Goal: Task Accomplishment & Management: Use online tool/utility

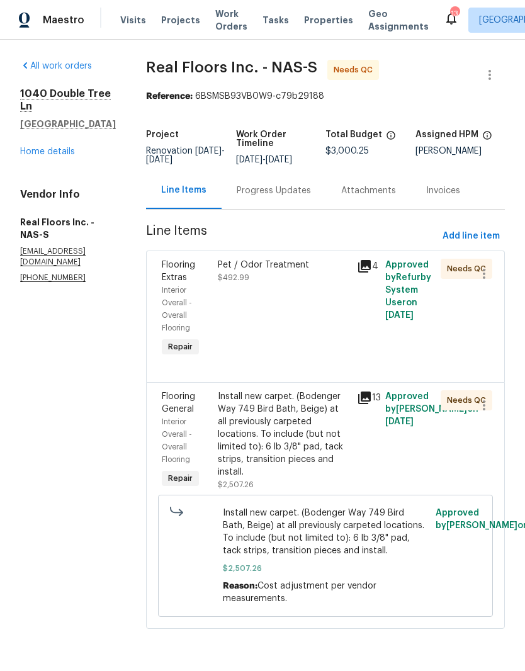
click at [286, 277] on div "Pet / Odor Treatment $492.99" at bounding box center [284, 271] width 132 height 25
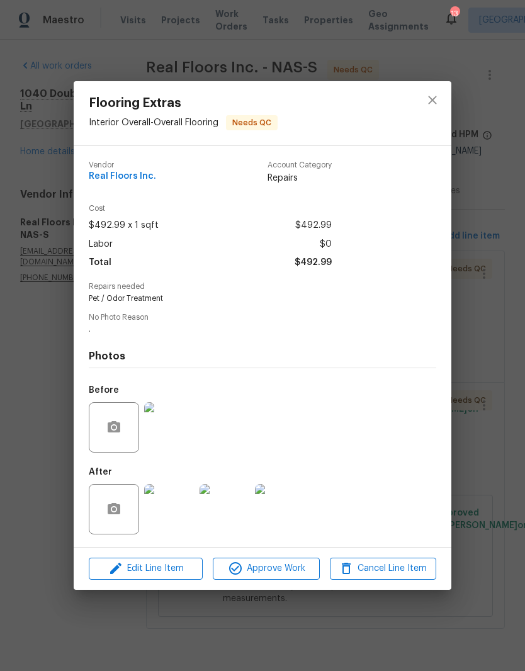
click at [182, 516] on img at bounding box center [169, 509] width 50 height 50
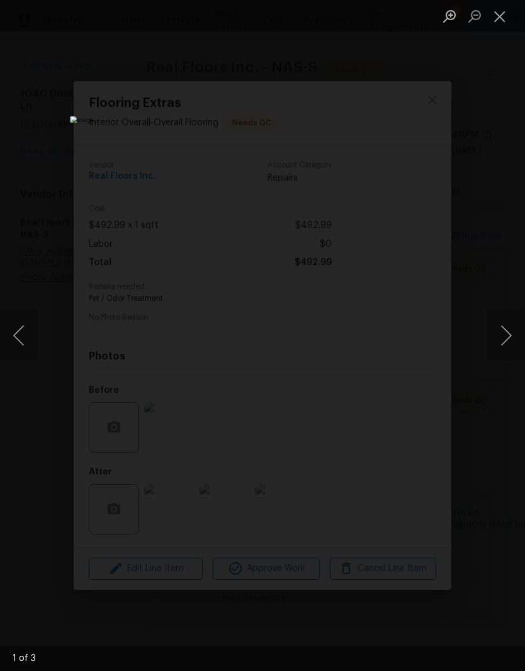
click at [506, 348] on button "Next image" at bounding box center [506, 335] width 38 height 50
click at [510, 17] on button "Close lightbox" at bounding box center [499, 16] width 25 height 22
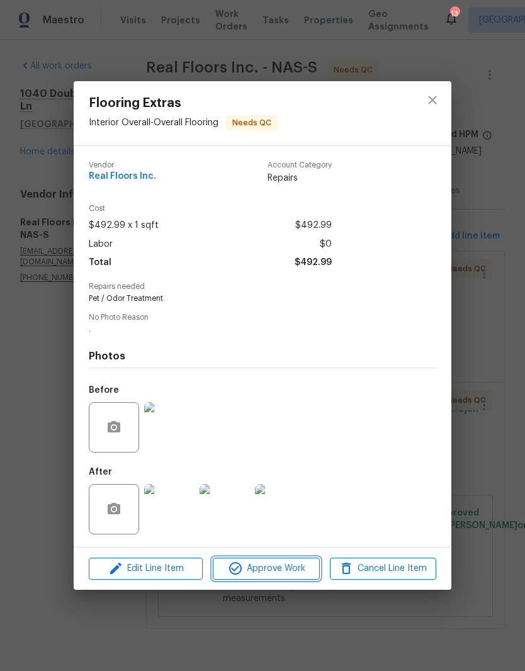
click at [291, 576] on span "Approve Work" at bounding box center [265, 569] width 99 height 16
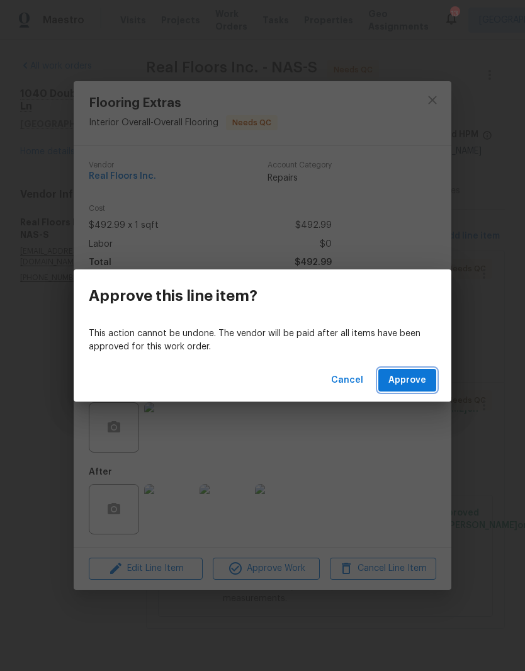
click at [410, 375] on span "Approve" at bounding box center [407, 381] width 38 height 16
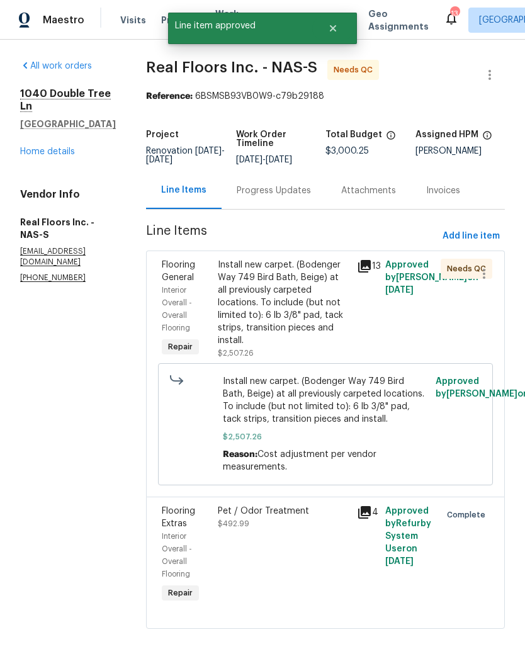
click at [324, 276] on div "Install new carpet. (Bodenger Way 749 Bird Bath, Beige) at all previously carpe…" at bounding box center [284, 303] width 132 height 88
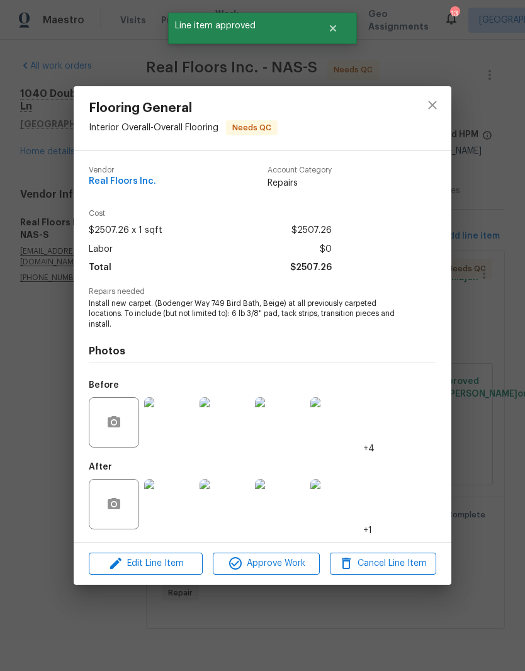
click at [184, 502] on img at bounding box center [169, 504] width 50 height 50
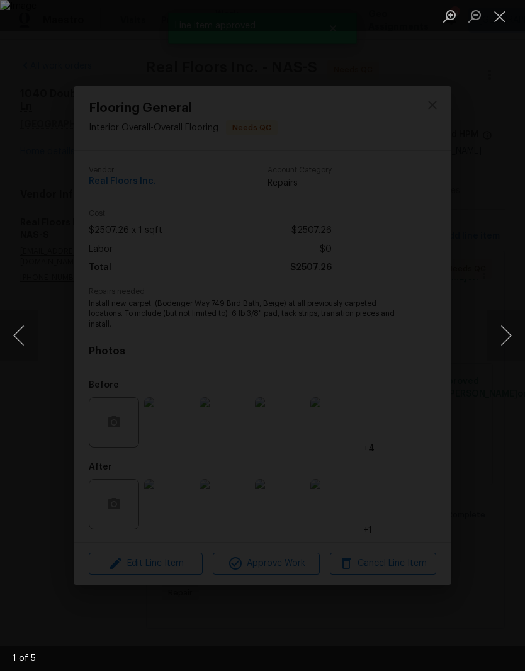
click at [515, 330] on button "Next image" at bounding box center [506, 335] width 38 height 50
click at [508, 341] on button "Next image" at bounding box center [506, 335] width 38 height 50
click at [510, 22] on button "Close lightbox" at bounding box center [499, 16] width 25 height 22
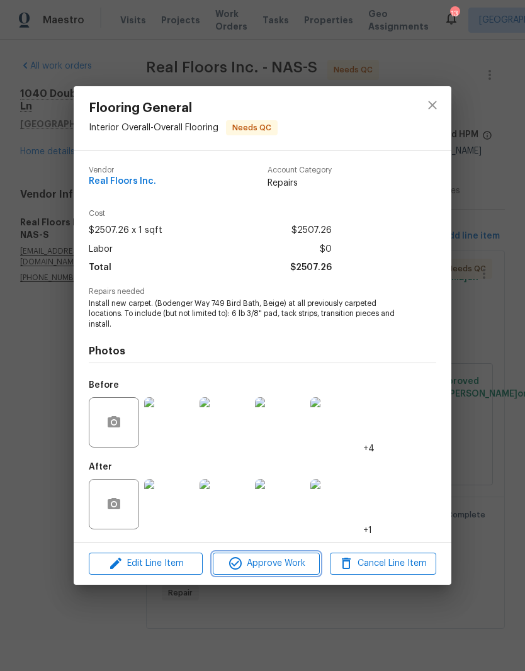
click at [298, 566] on span "Approve Work" at bounding box center [265, 564] width 99 height 16
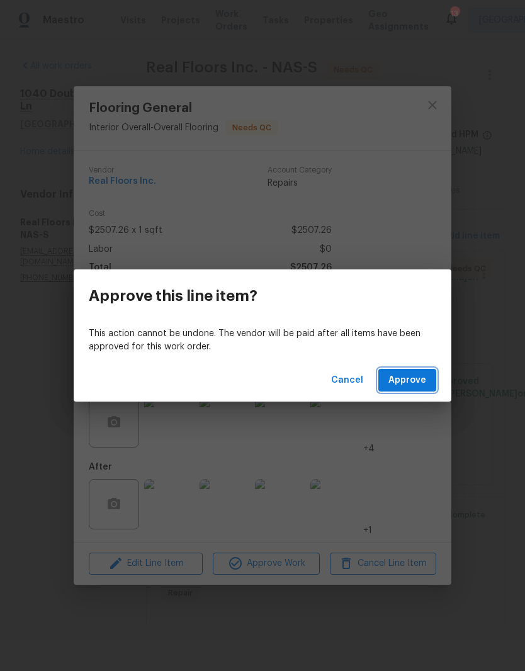
click at [420, 379] on span "Approve" at bounding box center [407, 381] width 38 height 16
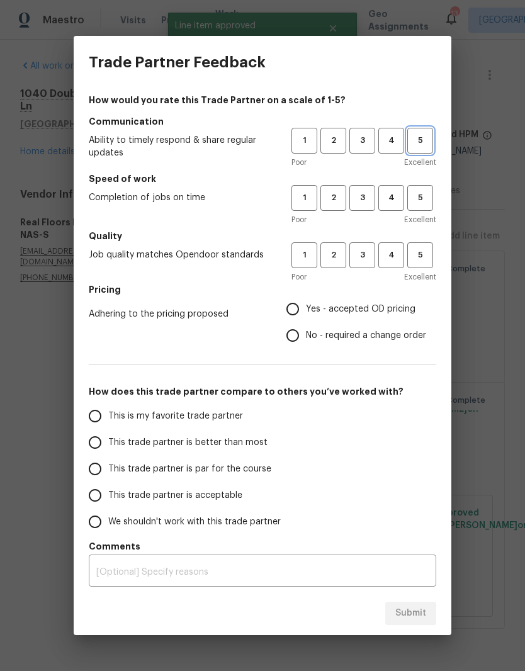
click at [429, 146] on span "5" at bounding box center [419, 140] width 23 height 14
click at [424, 204] on span "5" at bounding box center [419, 198] width 23 height 14
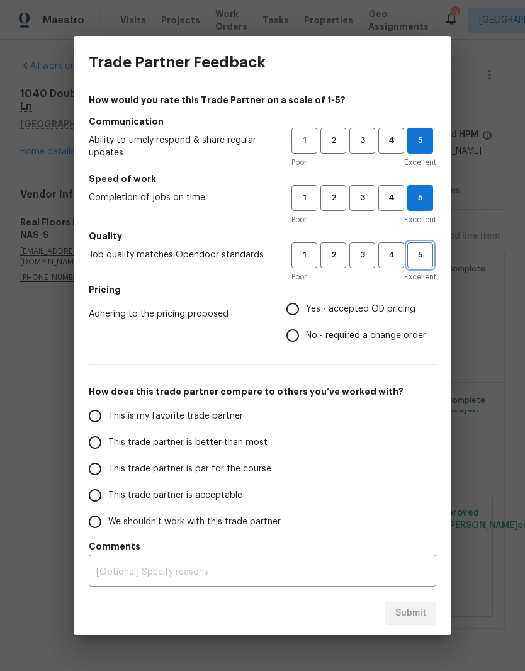
click at [426, 256] on span "5" at bounding box center [419, 255] width 23 height 14
click at [303, 315] on input "Yes - accepted OD pricing" at bounding box center [292, 309] width 26 height 26
radio input "true"
click at [99, 411] on input "This is my favorite trade partner" at bounding box center [95, 416] width 26 height 26
click at [415, 610] on span "Submit" at bounding box center [410, 613] width 31 height 16
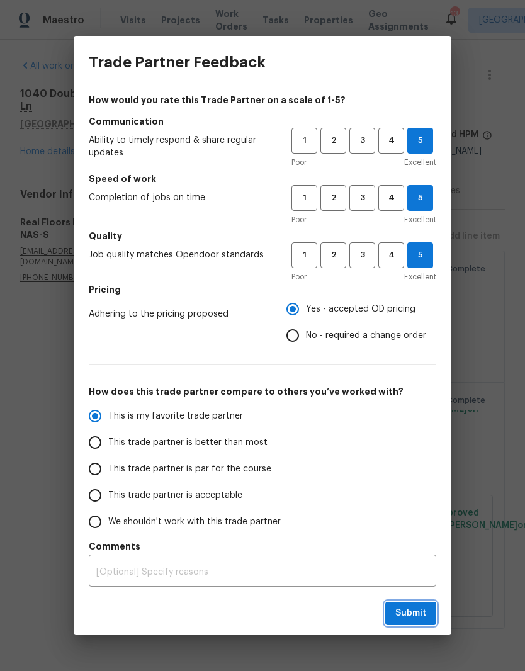
radio input "true"
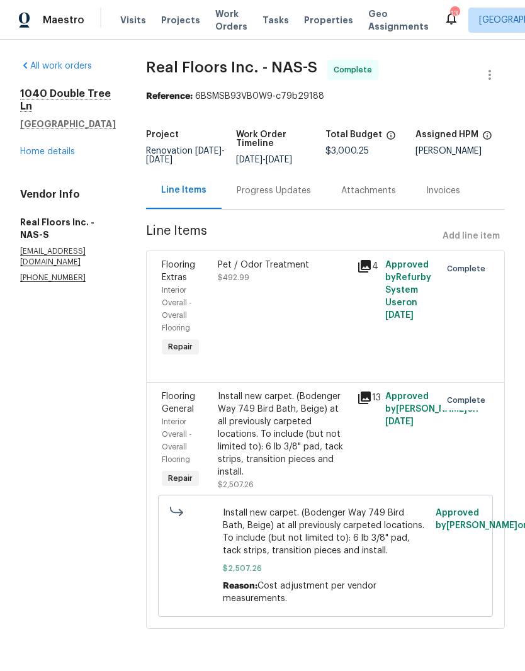
radio input "false"
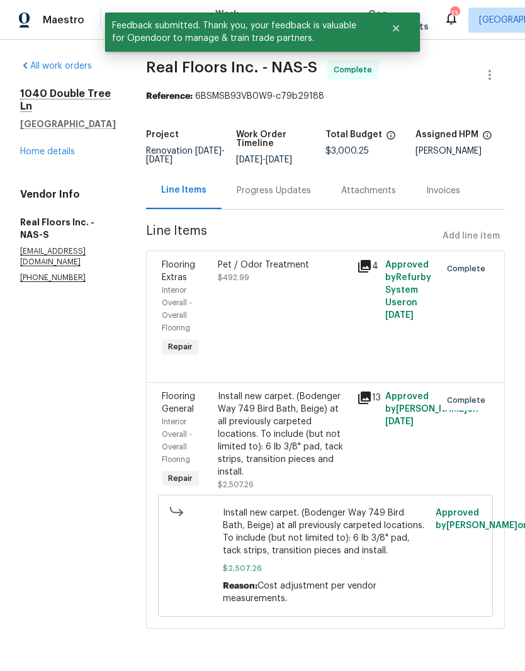
click at [60, 147] on link "Home details" at bounding box center [47, 151] width 55 height 9
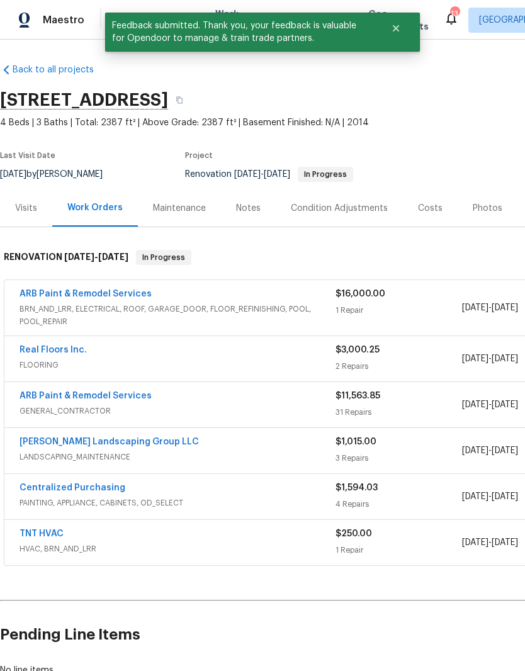
scroll to position [1, 0]
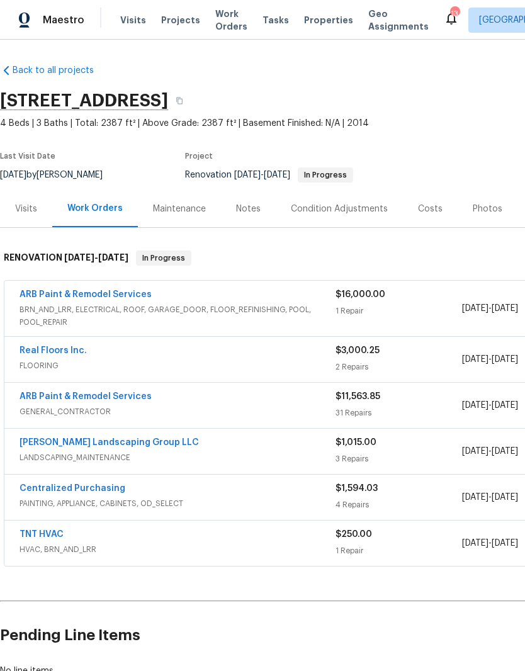
click at [221, 22] on span "Work Orders" at bounding box center [231, 20] width 32 height 25
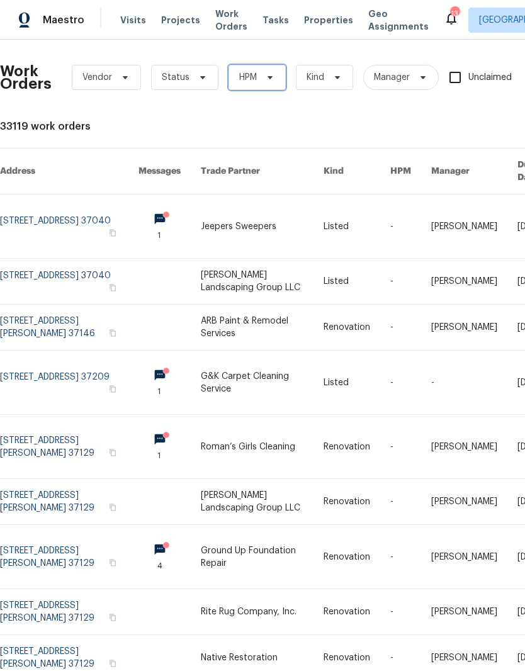
click at [269, 71] on span "HPM" at bounding box center [256, 77] width 57 height 25
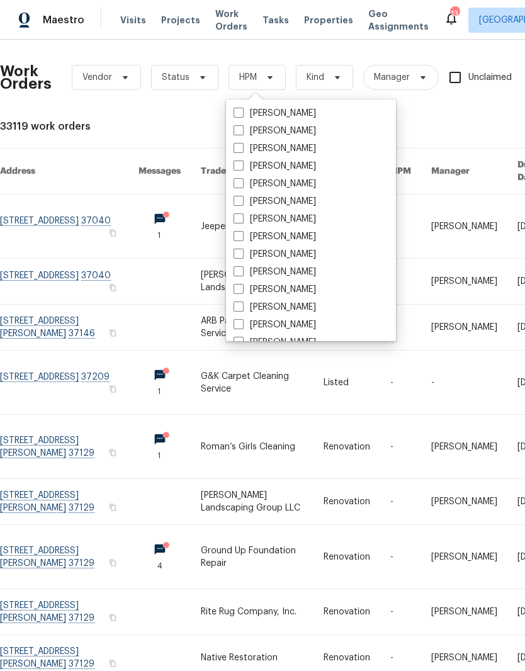
click at [305, 257] on label "[PERSON_NAME]" at bounding box center [274, 254] width 82 height 13
click at [242, 256] on input "[PERSON_NAME]" at bounding box center [237, 252] width 8 height 8
checkbox input "true"
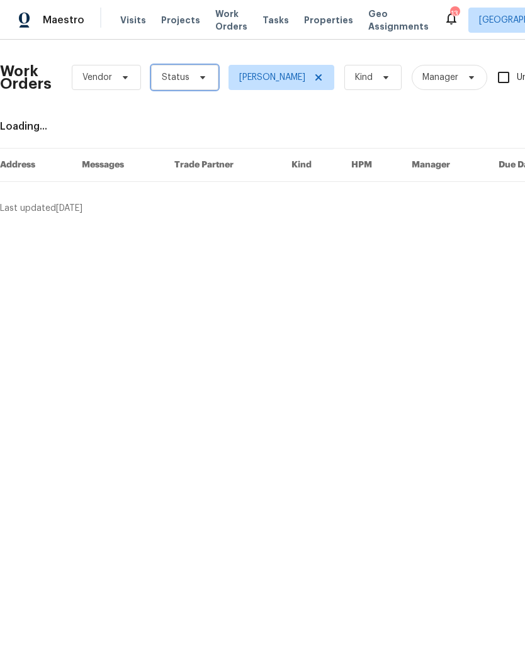
click at [200, 78] on icon at bounding box center [202, 77] width 5 height 3
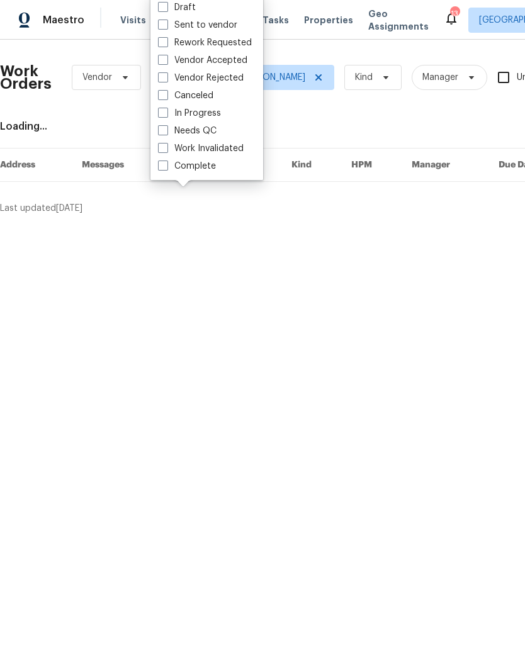
click at [215, 128] on label "Needs QC" at bounding box center [187, 131] width 59 height 13
click at [166, 128] on input "Needs QC" at bounding box center [162, 129] width 8 height 8
checkbox input "true"
